Goal: Task Accomplishment & Management: Manage account settings

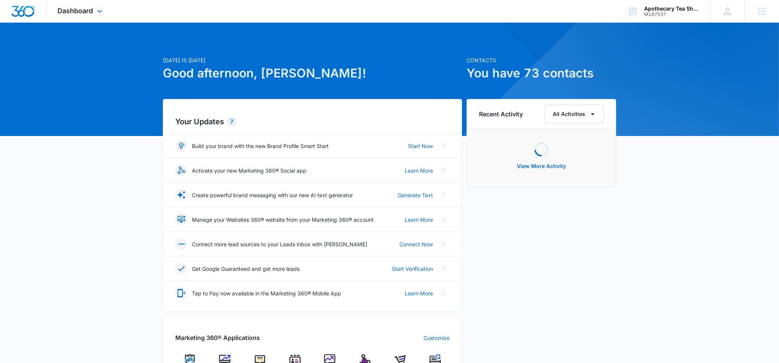
click at [71, 15] on div "Dashboard Apps Reputation Websites Forms CRM Email Social Shop Content Ads Inte…" at bounding box center [80, 11] width 69 height 22
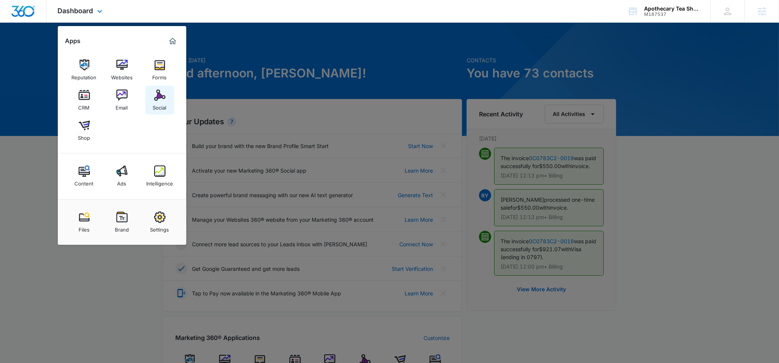
click at [153, 108] on div "Social" at bounding box center [160, 106] width 14 height 10
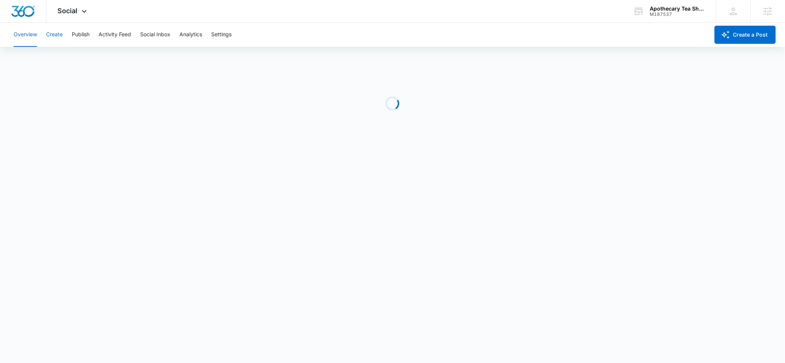
click at [62, 34] on button "Create" at bounding box center [54, 35] width 17 height 24
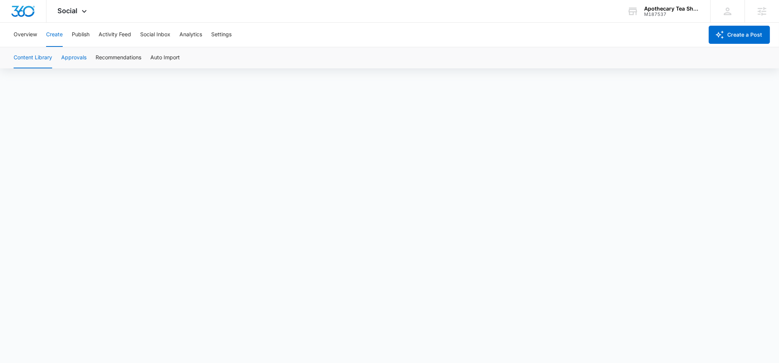
click at [77, 58] on button "Approvals" at bounding box center [73, 57] width 25 height 21
click at [32, 62] on button "Content Library" at bounding box center [33, 57] width 39 height 21
click at [69, 59] on button "Approvals" at bounding box center [73, 57] width 25 height 21
click at [661, 12] on div "M187537" at bounding box center [671, 14] width 55 height 5
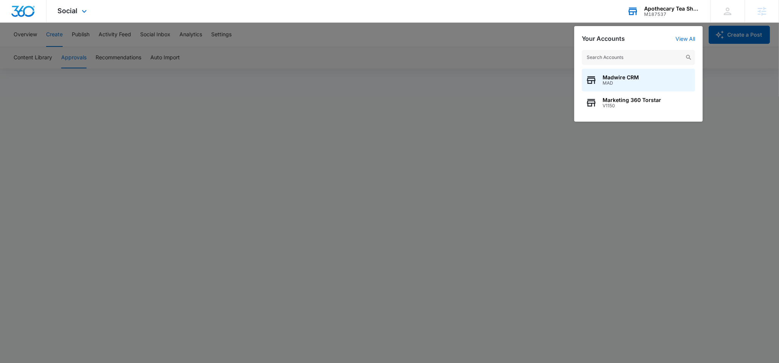
click at [636, 65] on input "text" at bounding box center [638, 57] width 113 height 15
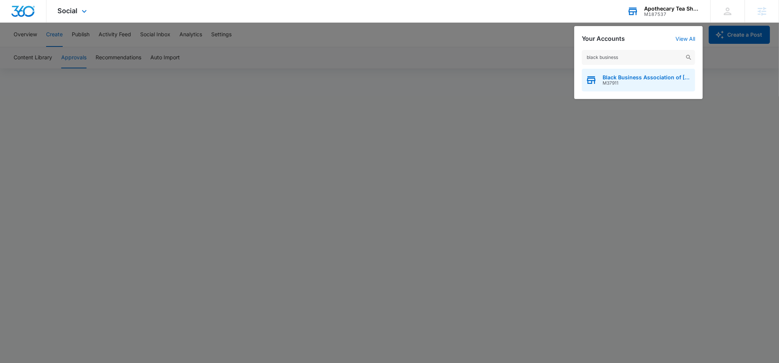
type input "black business"
click at [617, 82] on span "M37911" at bounding box center [647, 82] width 89 height 5
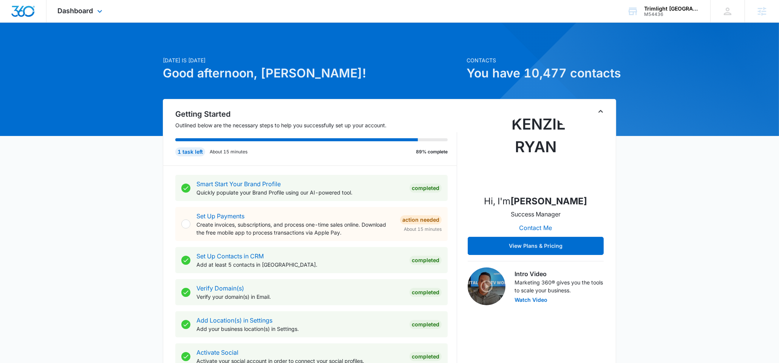
click at [82, 4] on div "Dashboard Apps Reputation Forms CRM Email Social Content Ads Intelligence Files…" at bounding box center [80, 11] width 69 height 22
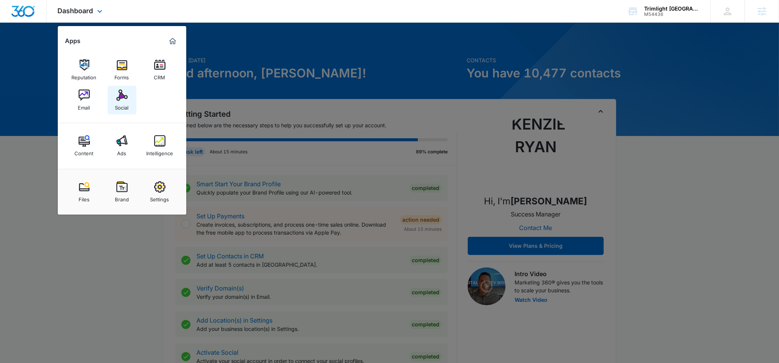
click at [122, 100] on img at bounding box center [121, 95] width 11 height 11
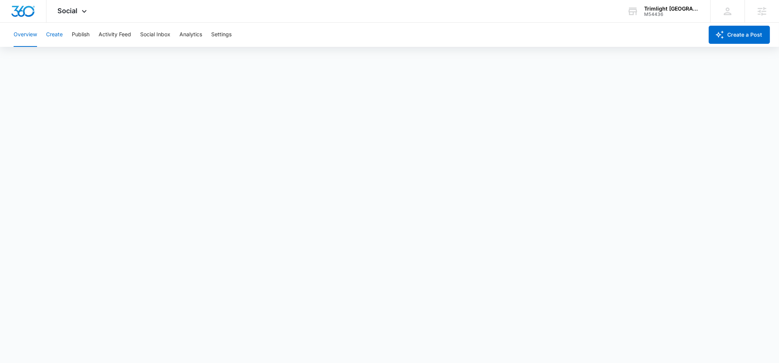
click at [57, 37] on button "Create" at bounding box center [54, 35] width 17 height 24
click at [85, 58] on button "Approvals" at bounding box center [73, 57] width 25 height 21
click at [84, 41] on button "Publish" at bounding box center [81, 35] width 18 height 24
click at [62, 39] on button "Create" at bounding box center [54, 35] width 17 height 24
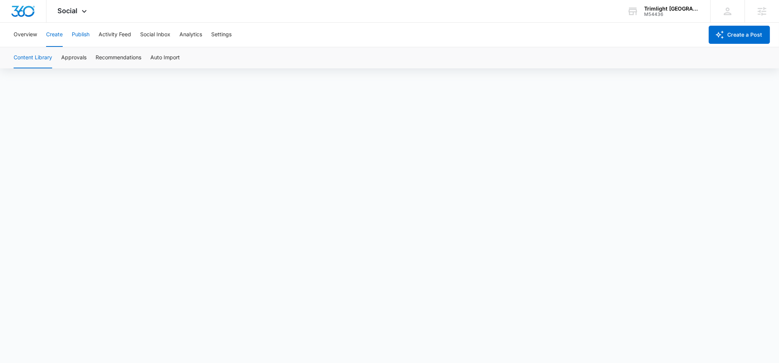
click at [74, 42] on button "Publish" at bounding box center [81, 35] width 18 height 24
click at [67, 58] on button "Schedules" at bounding box center [58, 57] width 26 height 21
click at [15, 56] on button "Calendar" at bounding box center [25, 57] width 22 height 21
click at [62, 31] on button "Create" at bounding box center [54, 35] width 17 height 24
click at [77, 55] on button "Approvals" at bounding box center [73, 57] width 25 height 21
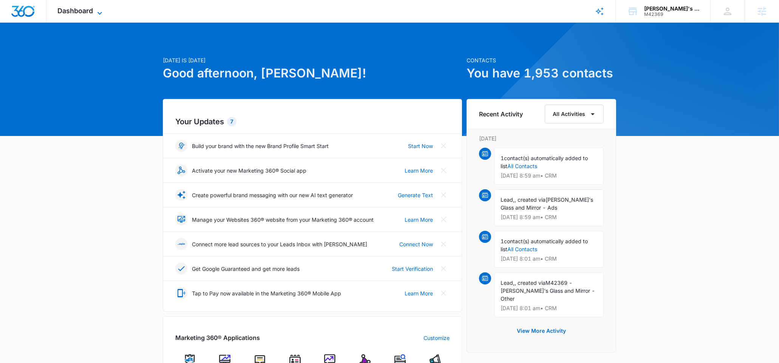
click at [82, 11] on span "Dashboard" at bounding box center [76, 11] width 36 height 8
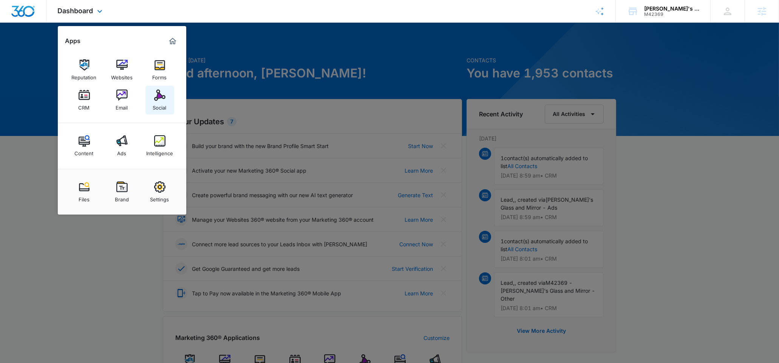
click at [170, 91] on link "Social" at bounding box center [159, 100] width 29 height 29
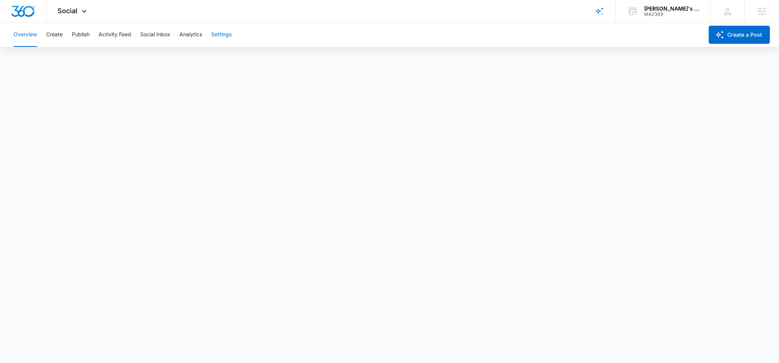
drag, startPoint x: 217, startPoint y: 29, endPoint x: 219, endPoint y: 32, distance: 4.1
click at [217, 29] on button "Settings" at bounding box center [221, 35] width 20 height 24
click at [186, 37] on button "Analytics" at bounding box center [190, 35] width 23 height 24
click at [244, 61] on button "Reports" at bounding box center [248, 57] width 19 height 21
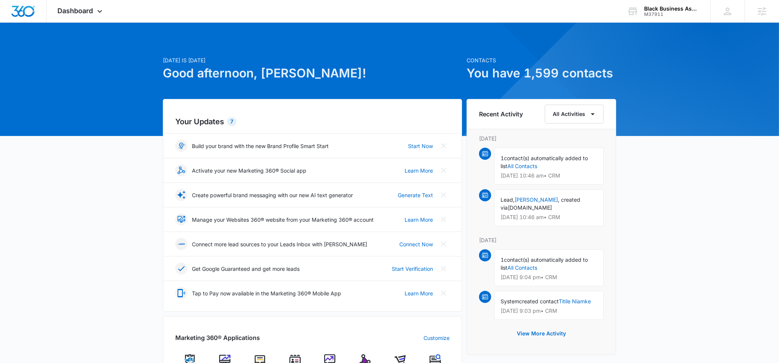
click at [360, 357] on img at bounding box center [364, 359] width 11 height 11
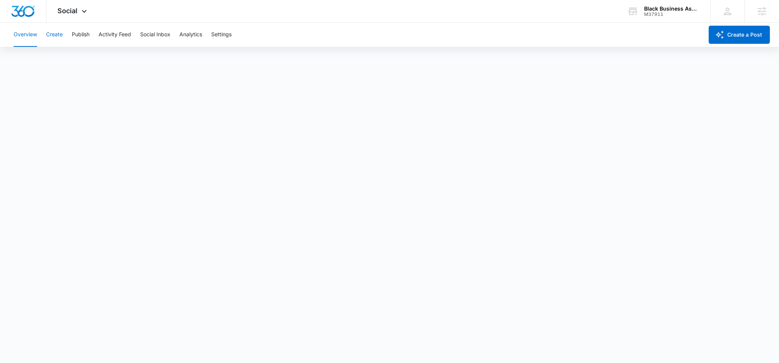
click at [60, 36] on button "Create" at bounding box center [54, 35] width 17 height 24
click at [74, 59] on button "Approvals" at bounding box center [73, 57] width 25 height 21
click at [60, 37] on button "Create" at bounding box center [54, 35] width 17 height 24
click at [76, 56] on button "Approvals" at bounding box center [73, 57] width 25 height 21
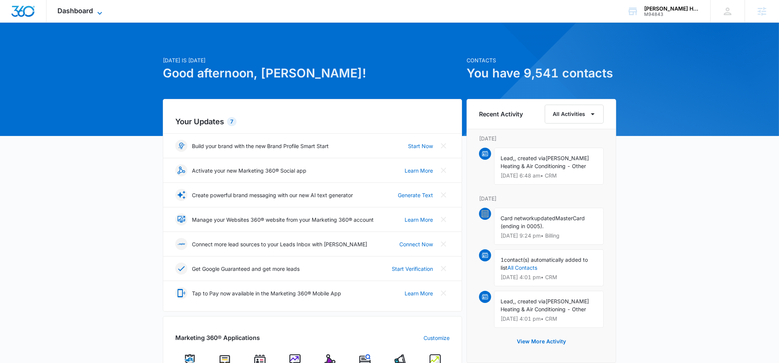
click at [75, 11] on span "Dashboard" at bounding box center [76, 11] width 36 height 8
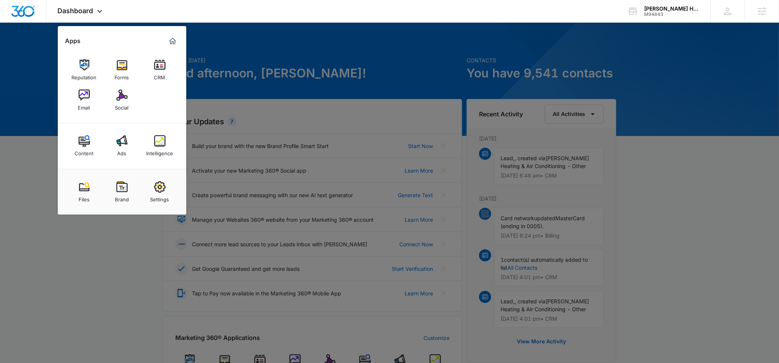
click at [122, 98] on img at bounding box center [121, 95] width 11 height 11
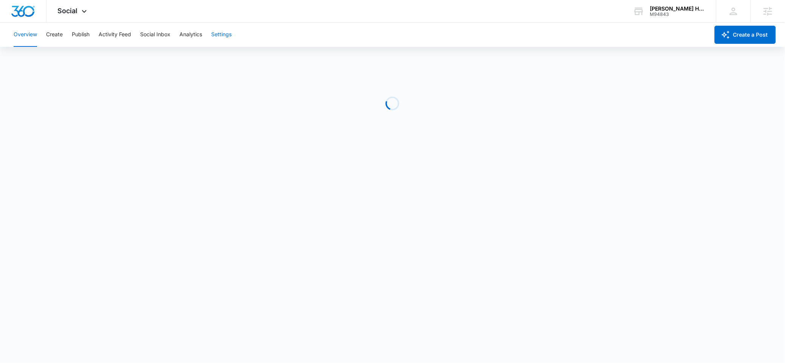
click at [219, 35] on button "Settings" at bounding box center [221, 35] width 20 height 24
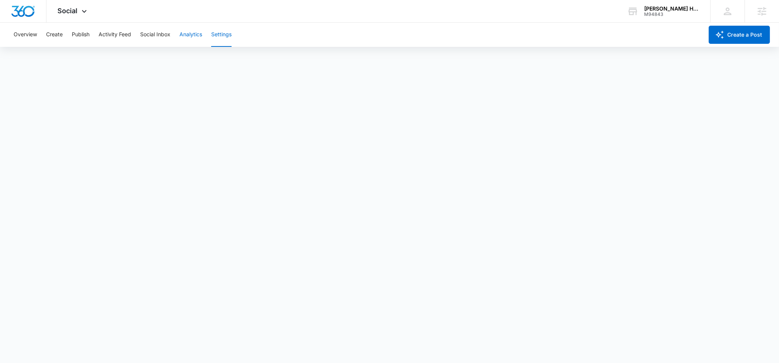
click at [199, 36] on button "Analytics" at bounding box center [190, 35] width 23 height 24
click at [246, 58] on button "Reports" at bounding box center [248, 57] width 19 height 21
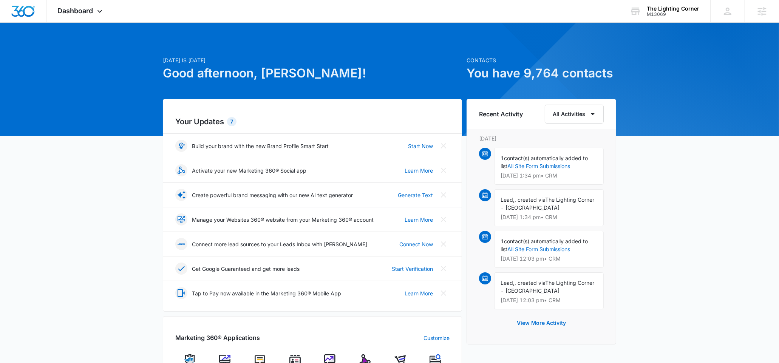
click at [365, 358] on img at bounding box center [364, 359] width 11 height 11
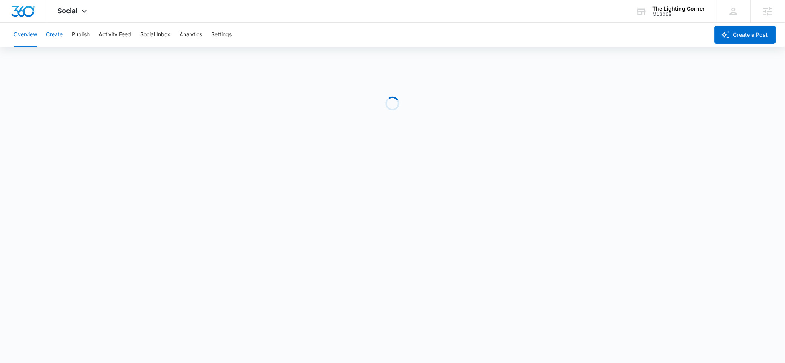
click at [61, 38] on button "Create" at bounding box center [54, 35] width 17 height 24
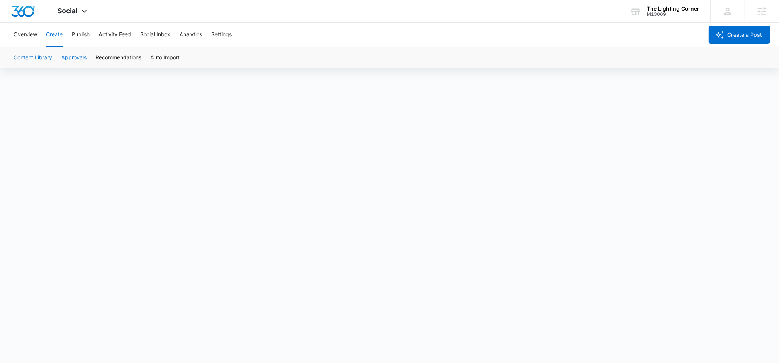
click at [62, 54] on button "Approvals" at bounding box center [73, 57] width 25 height 21
click at [75, 29] on button "Publish" at bounding box center [81, 35] width 18 height 24
click at [49, 57] on button "Schedules" at bounding box center [58, 57] width 26 height 21
click at [29, 59] on button "Calendar" at bounding box center [25, 57] width 22 height 21
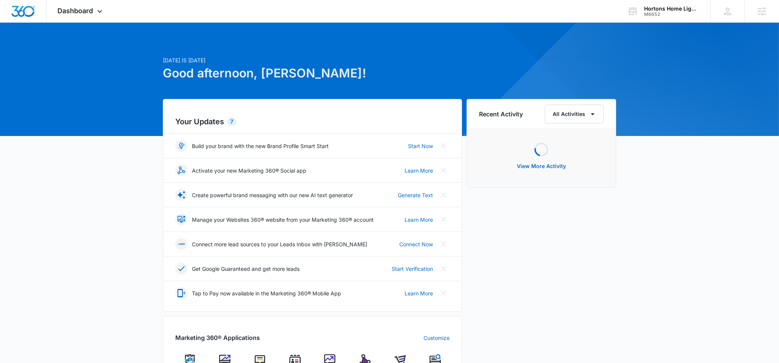
click at [365, 360] on img at bounding box center [364, 359] width 11 height 11
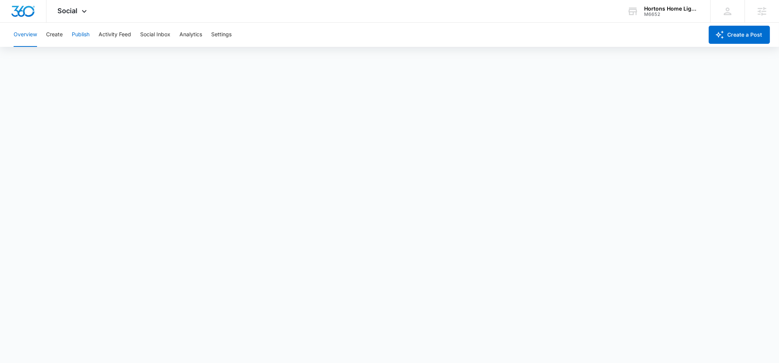
click at [79, 32] on button "Publish" at bounding box center [81, 35] width 18 height 24
click at [50, 35] on button "Create" at bounding box center [54, 35] width 17 height 24
click at [53, 20] on div "Social Apps Reputation Websites Forms CRM Email Social Shop Content Ads Intelli…" at bounding box center [73, 11] width 54 height 22
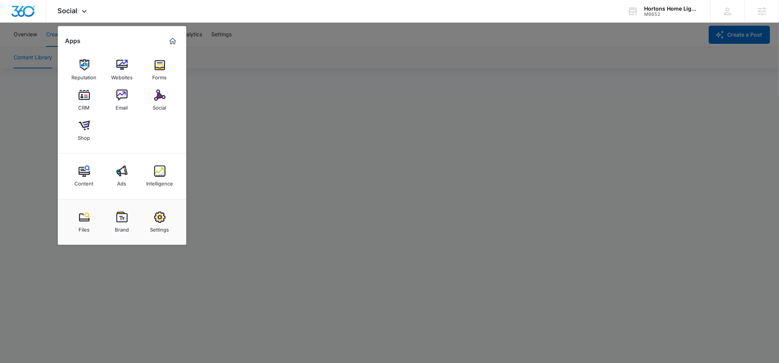
click at [53, 36] on div at bounding box center [389, 181] width 779 height 363
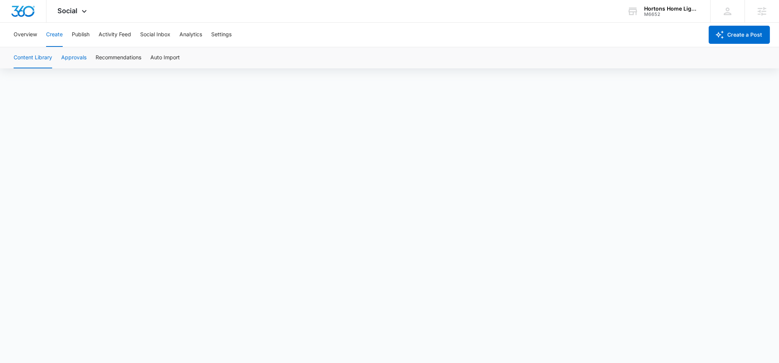
click at [68, 57] on button "Approvals" at bounding box center [73, 57] width 25 height 21
click at [77, 33] on button "Publish" at bounding box center [81, 35] width 18 height 24
click at [644, 15] on div "M6652" at bounding box center [671, 14] width 55 height 5
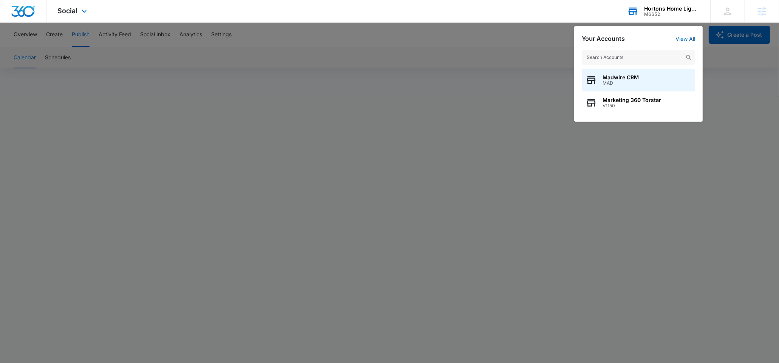
click at [617, 57] on input "text" at bounding box center [638, 57] width 113 height 15
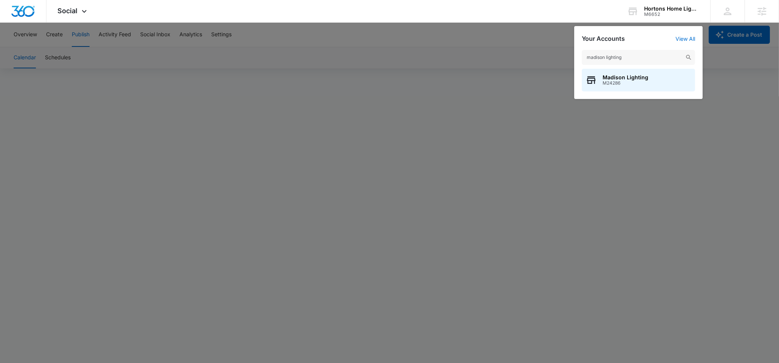
type input "madison lighting"
click at [632, 83] on span "M24286" at bounding box center [626, 82] width 46 height 5
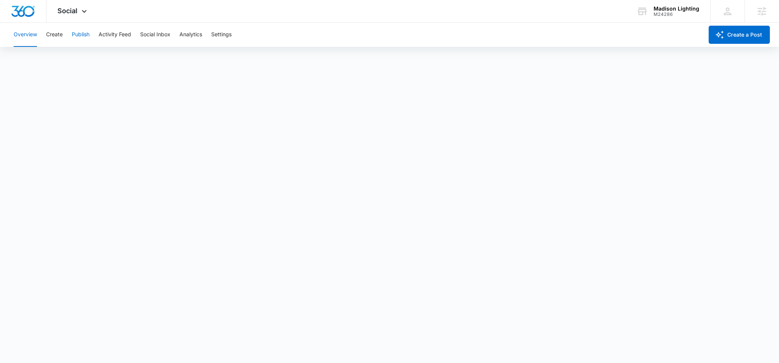
click at [73, 29] on button "Publish" at bounding box center [81, 35] width 18 height 24
click at [56, 40] on button "Create" at bounding box center [54, 35] width 17 height 24
click at [84, 36] on button "Publish" at bounding box center [81, 35] width 18 height 24
click at [55, 36] on button "Create" at bounding box center [54, 35] width 17 height 24
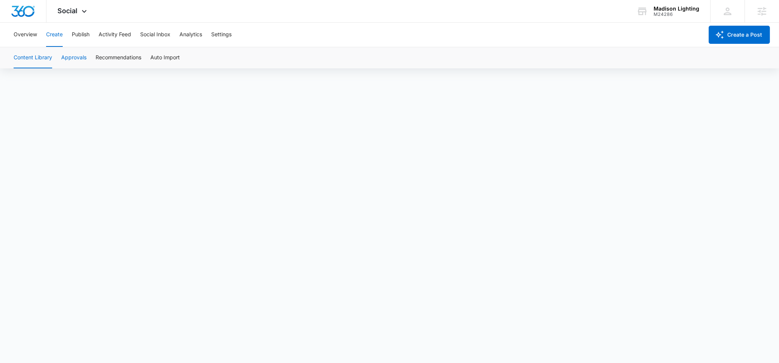
click at [65, 60] on button "Approvals" at bounding box center [73, 57] width 25 height 21
click at [654, 13] on div "Madison Lighting M24286 Your Accounts View All" at bounding box center [667, 11] width 85 height 22
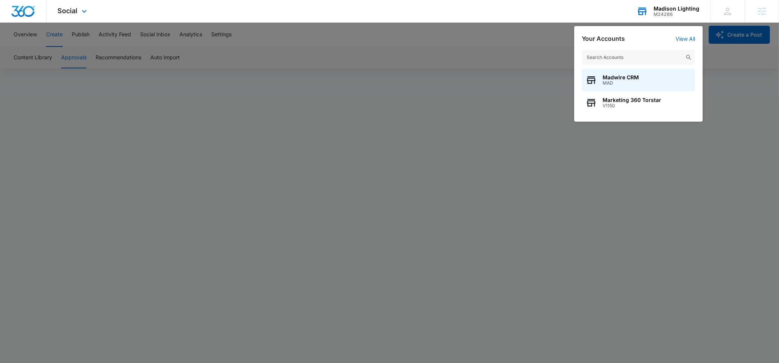
click at [622, 53] on input "text" at bounding box center [638, 57] width 113 height 15
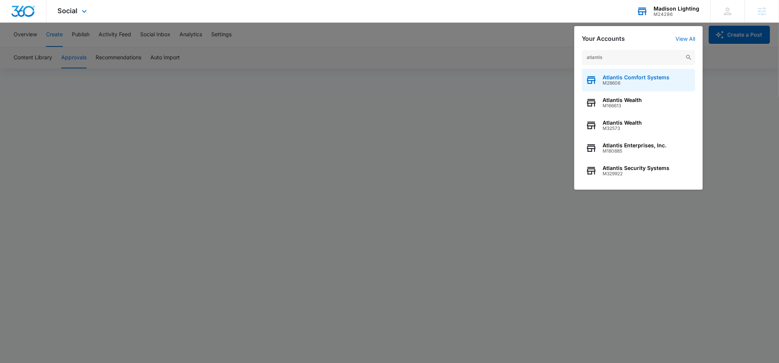
type input "atlantis"
click at [614, 78] on span "Atlantis Comfort Systems" at bounding box center [636, 77] width 67 height 6
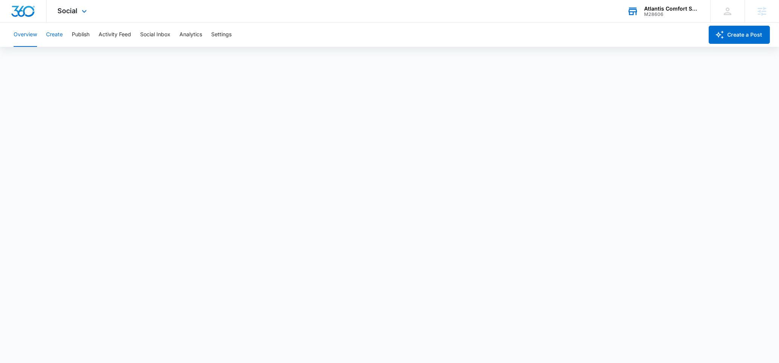
click at [55, 34] on button "Create" at bounding box center [54, 35] width 17 height 24
click at [57, 34] on button "Create" at bounding box center [54, 35] width 17 height 24
click at [84, 62] on button "Approvals" at bounding box center [73, 57] width 25 height 21
click at [80, 39] on button "Publish" at bounding box center [81, 35] width 18 height 24
click at [645, 12] on div "M28606" at bounding box center [671, 14] width 55 height 5
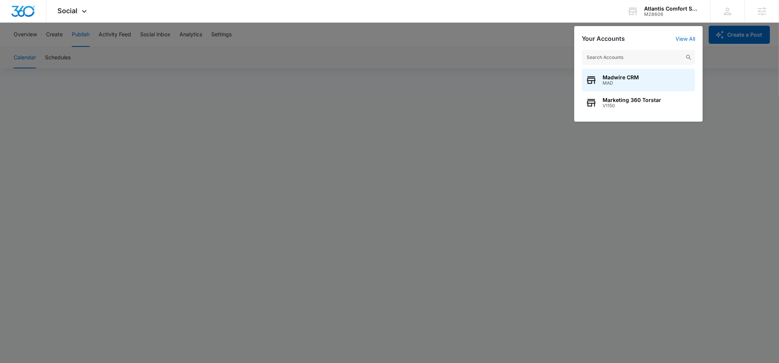
click at [625, 57] on input "text" at bounding box center [638, 57] width 113 height 15
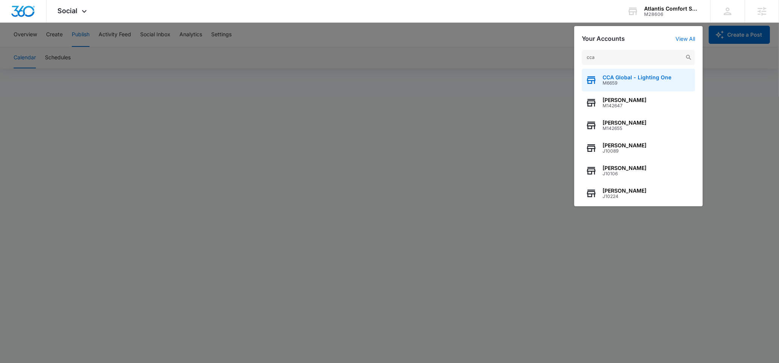
type input "cca"
click at [620, 82] on span "M6659" at bounding box center [637, 82] width 69 height 5
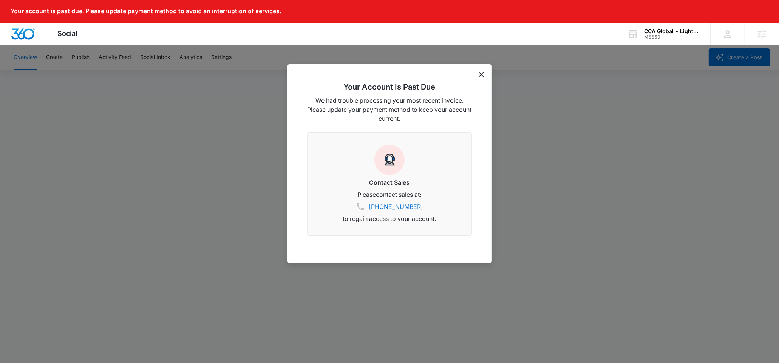
click at [479, 74] on icon "dismiss this dialog" at bounding box center [481, 74] width 5 height 5
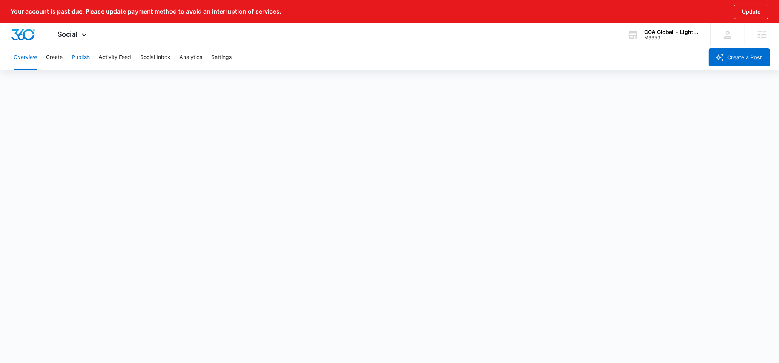
click at [77, 61] on button "Publish" at bounding box center [81, 57] width 18 height 24
